Goal: Task Accomplishment & Management: Manage account settings

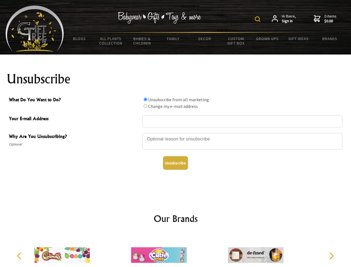
click at [259, 19] on img at bounding box center [258, 19] width 6 height 6
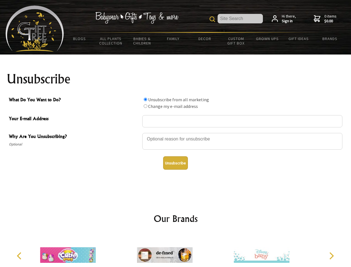
click at [176, 133] on div at bounding box center [242, 141] width 200 height 19
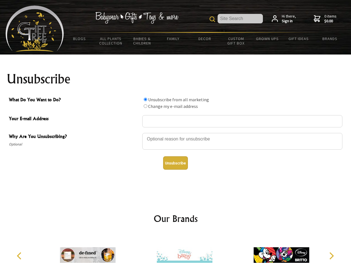
click at [145, 99] on input "What Do You Want to Do?" at bounding box center [146, 100] width 4 height 4
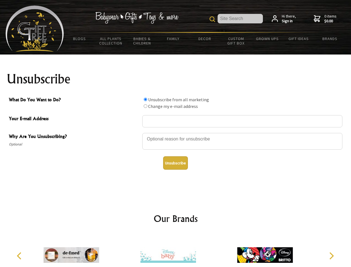
click at [145, 106] on input "What Do You Want to Do?" at bounding box center [146, 106] width 4 height 4
radio input "true"
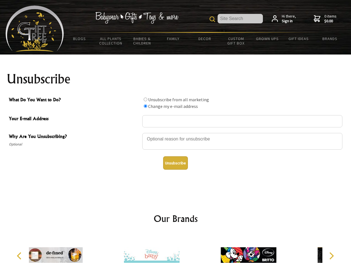
click at [175, 163] on button "Unsubscribe" at bounding box center [175, 162] width 25 height 13
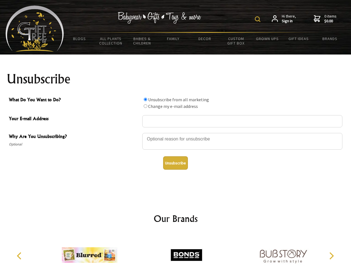
click at [259, 19] on img at bounding box center [258, 19] width 6 height 6
